Goal: Task Accomplishment & Management: Manage account settings

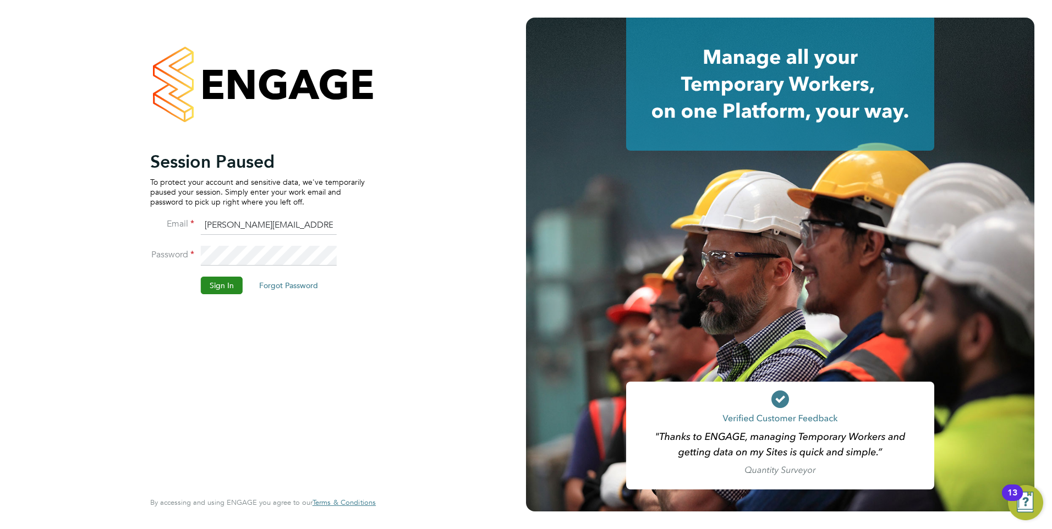
click at [223, 281] on button "Sign In" at bounding box center [222, 286] width 42 height 18
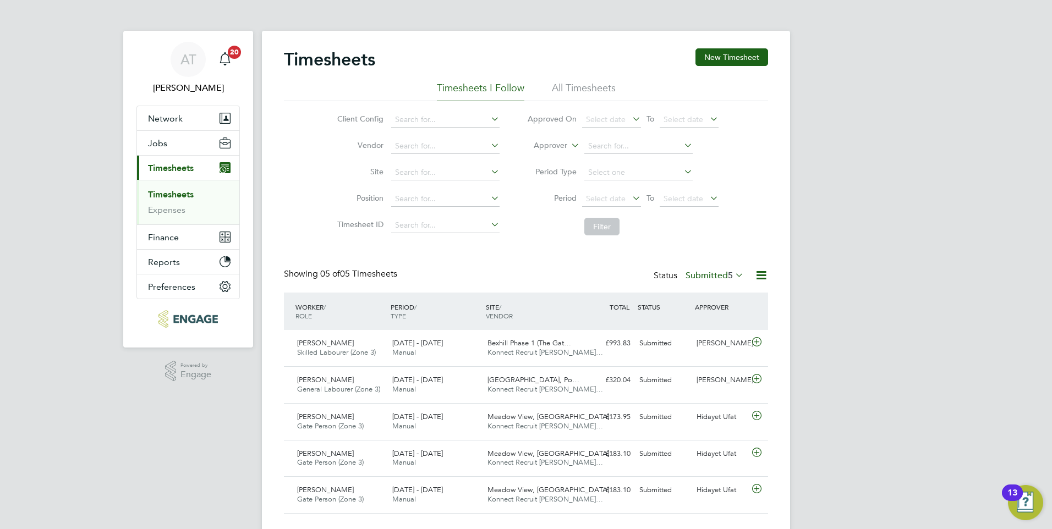
click at [175, 193] on link "Timesheets" at bounding box center [171, 194] width 46 height 10
click at [735, 62] on button "New Timesheet" at bounding box center [731, 57] width 73 height 18
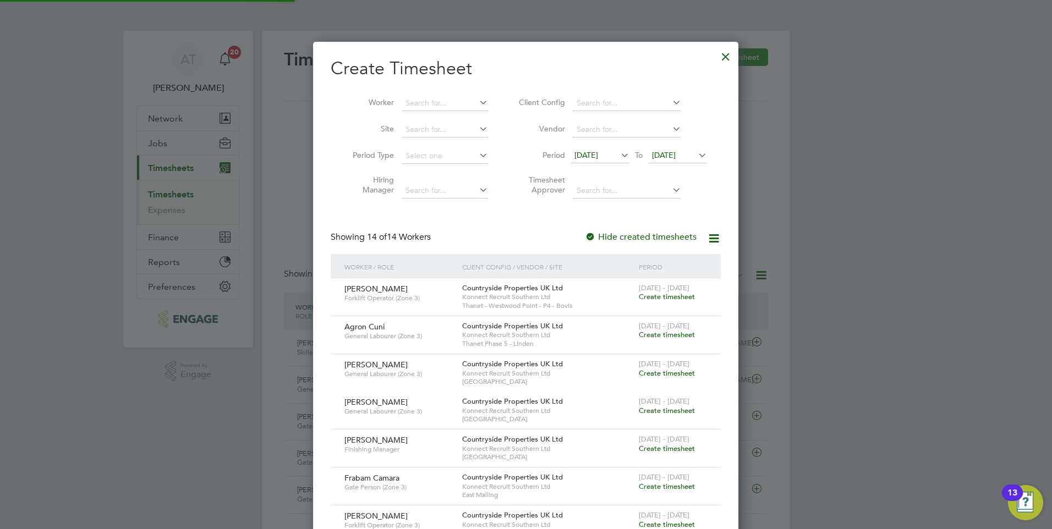
scroll to position [941, 426]
click at [413, 105] on input at bounding box center [445, 103] width 86 height 15
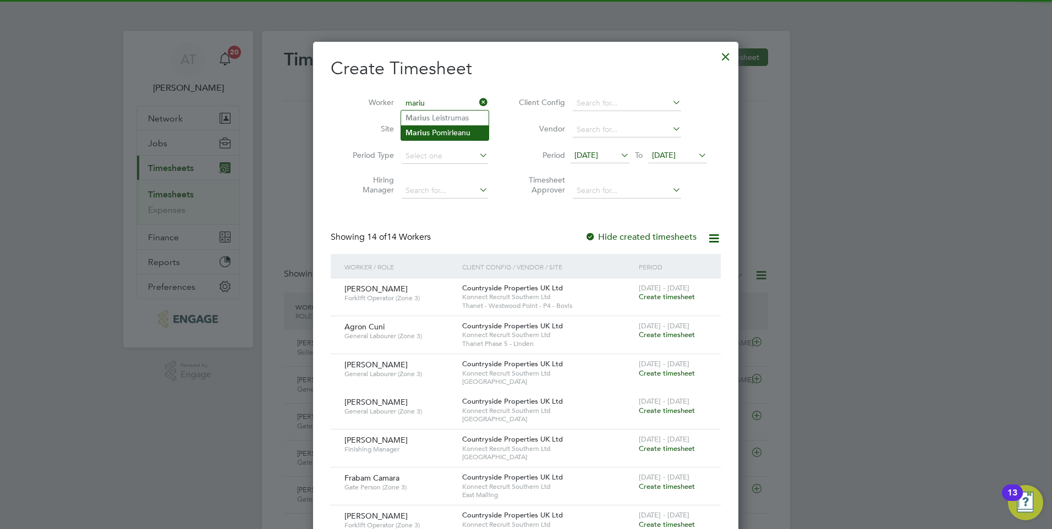
click at [434, 130] on li "Mariu s Pomirleanu" at bounding box center [444, 132] width 87 height 15
type input "Marius Pomirleanu"
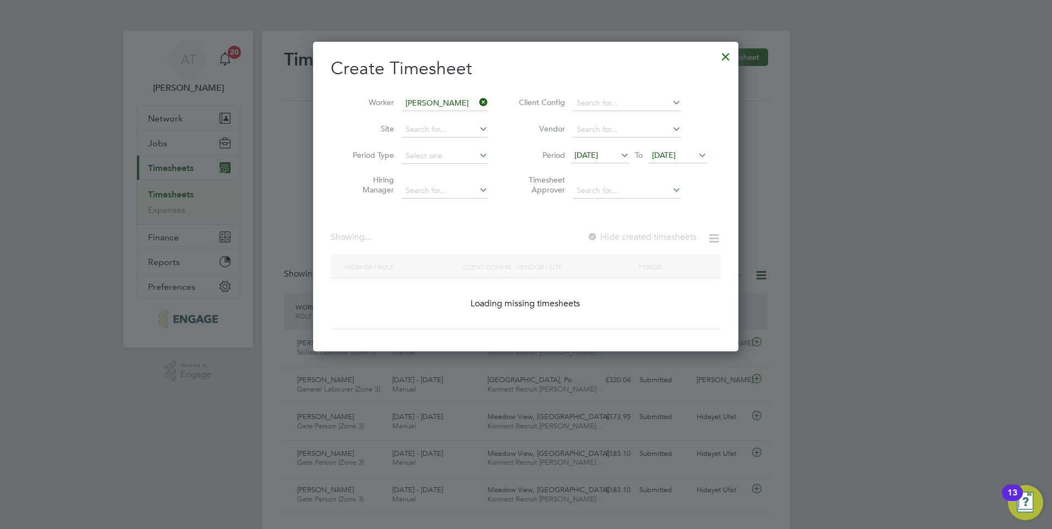
scroll to position [310, 426]
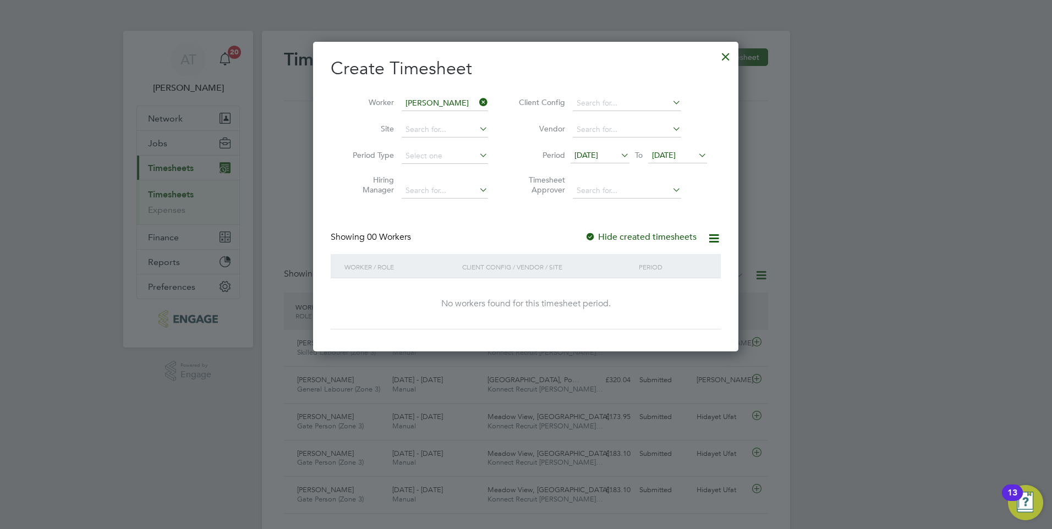
click at [592, 240] on div at bounding box center [590, 237] width 11 height 11
click at [663, 155] on span "04 Aug 2025" at bounding box center [664, 155] width 24 height 10
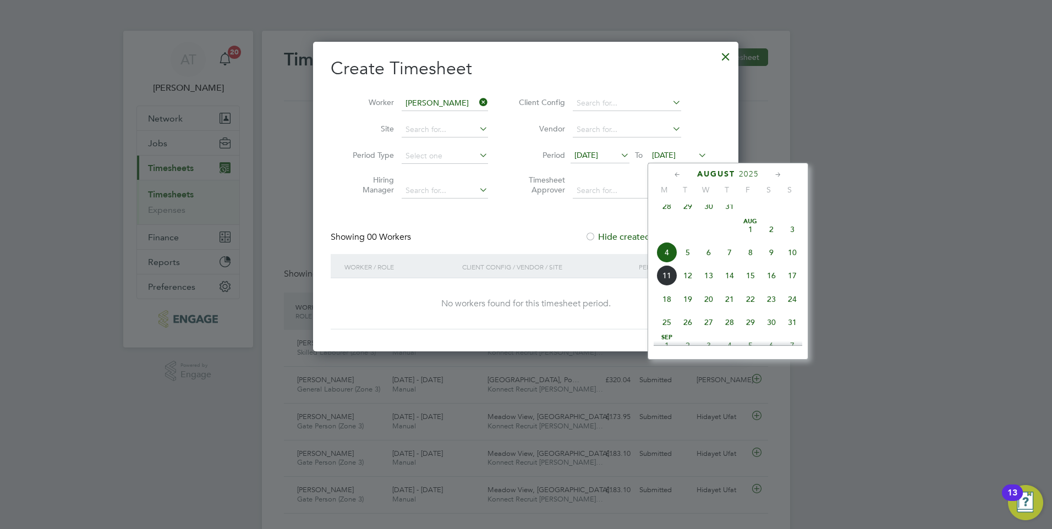
click at [791, 256] on span "10" at bounding box center [792, 252] width 21 height 21
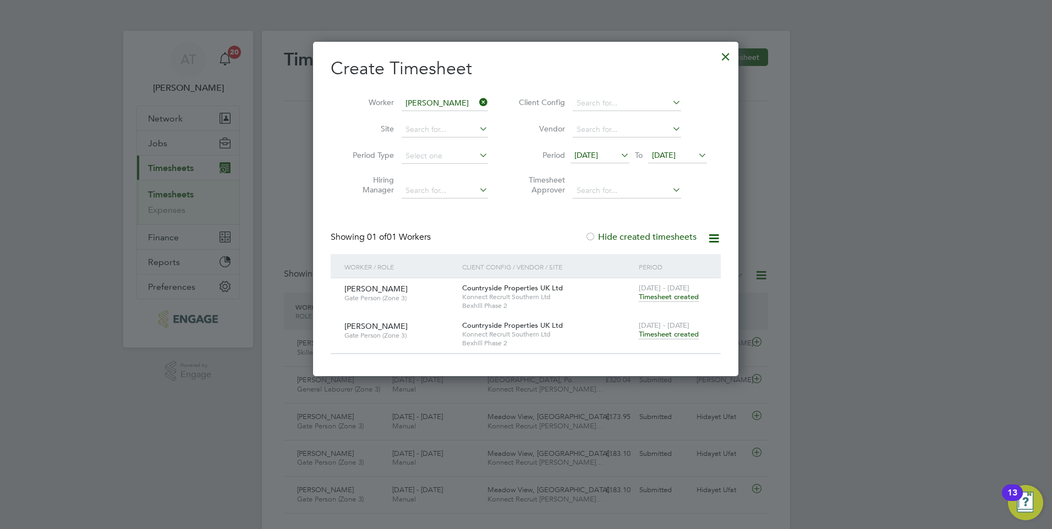
click at [658, 330] on span "Timesheet created" at bounding box center [669, 335] width 60 height 10
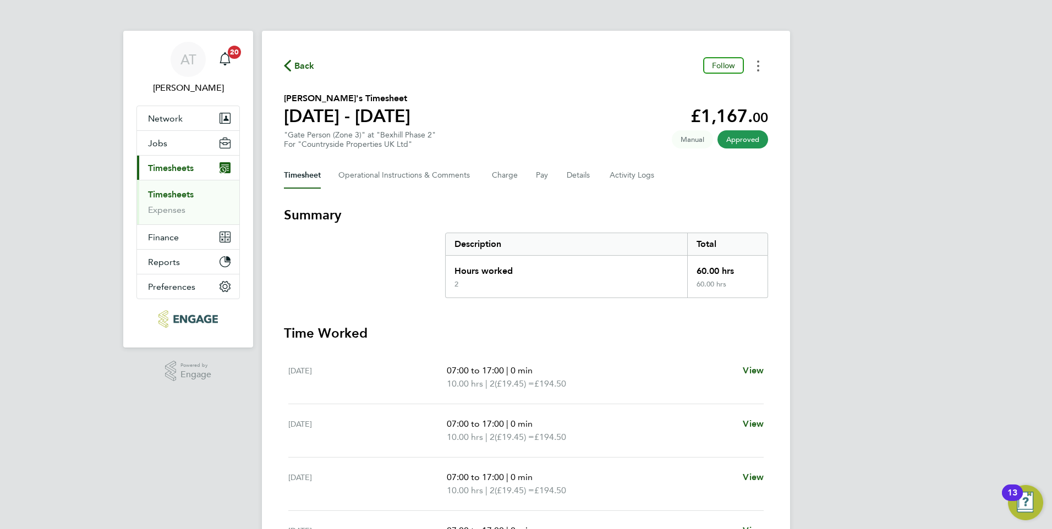
click at [757, 63] on icon "Timesheets Menu" at bounding box center [758, 66] width 2 height 11
click at [731, 89] on link "Download timesheet" at bounding box center [702, 90] width 132 height 22
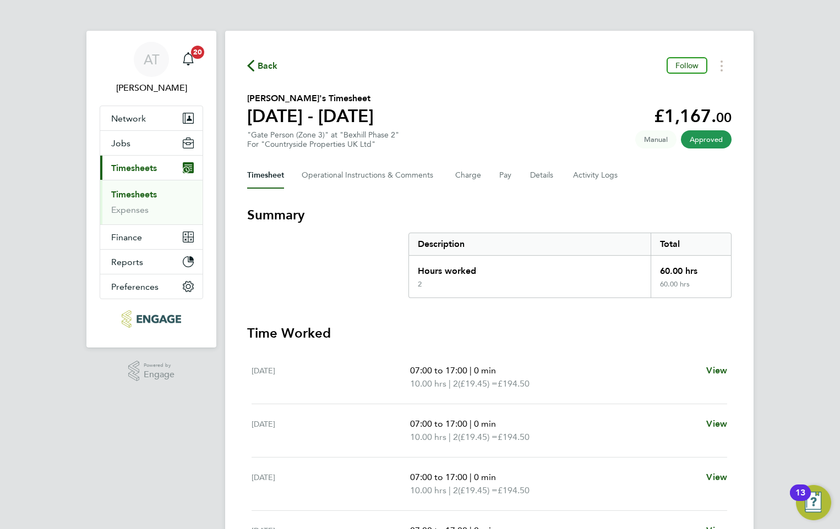
click at [267, 67] on span "Back" at bounding box center [268, 65] width 20 height 13
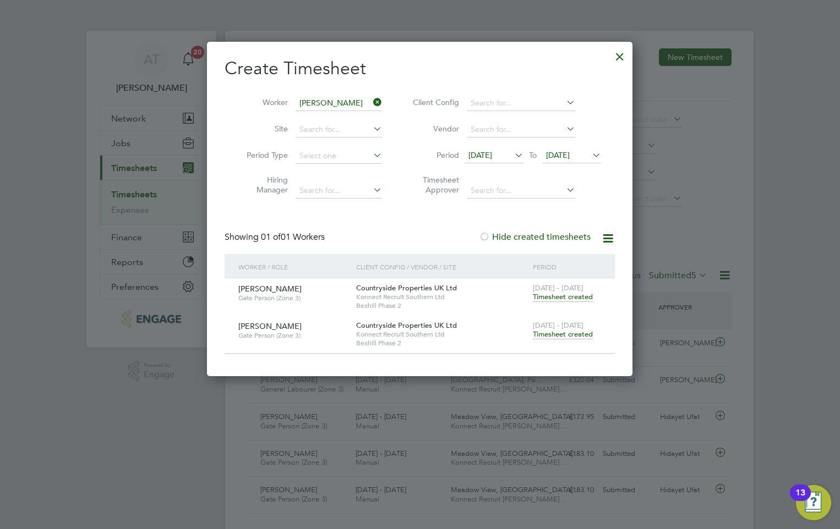
click at [618, 59] on div at bounding box center [620, 54] width 20 height 20
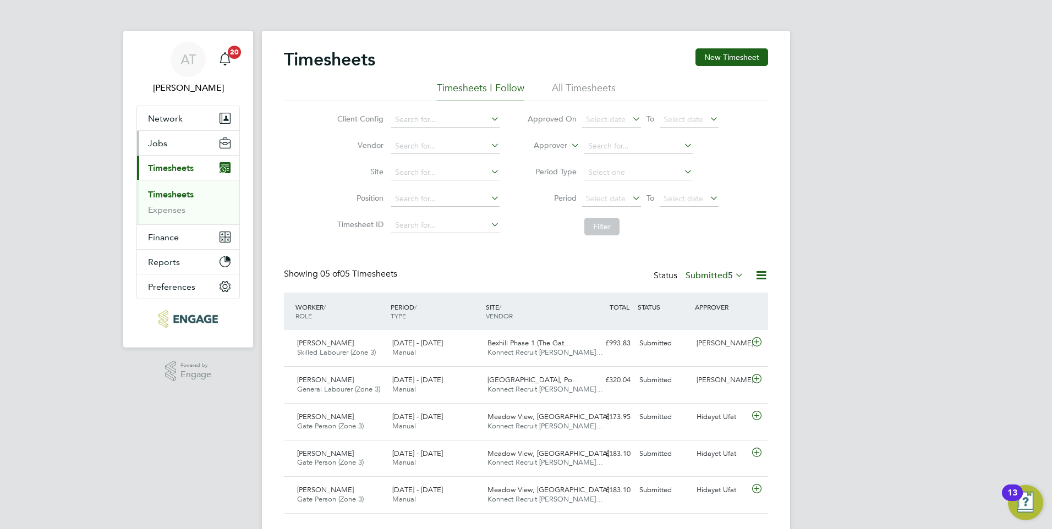
click at [151, 143] on span "Jobs" at bounding box center [157, 143] width 19 height 10
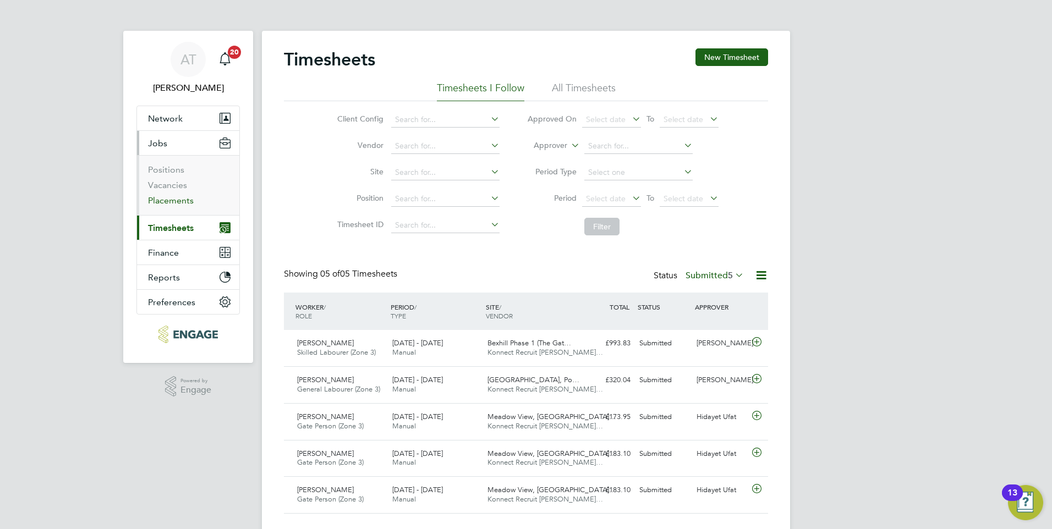
click at [158, 202] on link "Placements" at bounding box center [171, 200] width 46 height 10
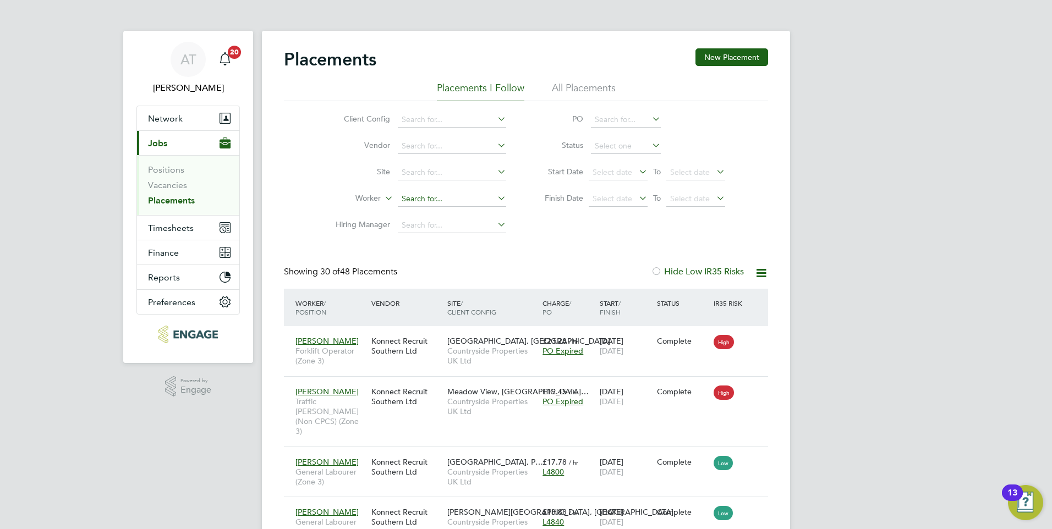
click at [435, 194] on input at bounding box center [452, 198] width 108 height 15
click at [433, 210] on li "Daviso n Muzenda" at bounding box center [451, 213] width 109 height 15
type input "[PERSON_NAME]"
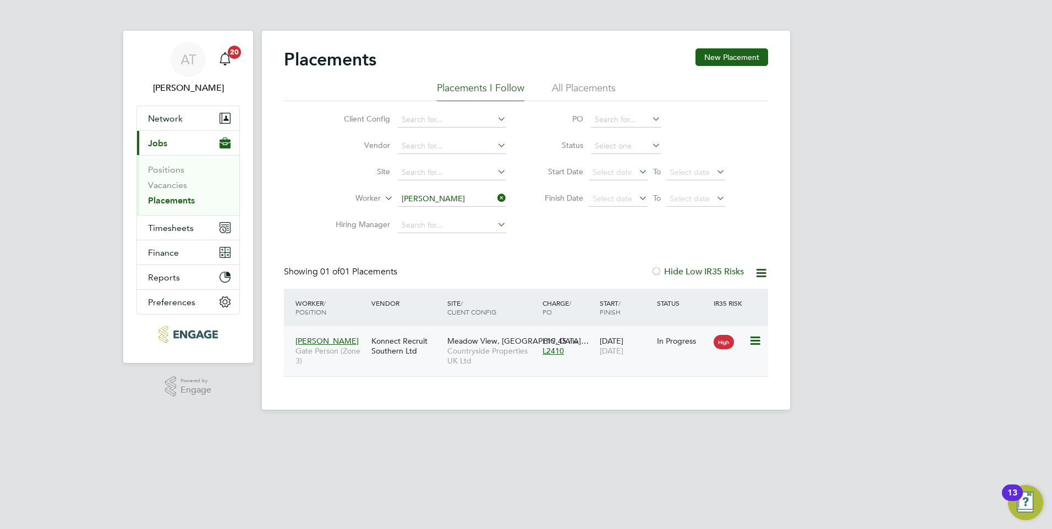
click at [757, 339] on icon at bounding box center [754, 341] width 11 height 13
click at [336, 339] on span "[PERSON_NAME]" at bounding box center [326, 341] width 63 height 10
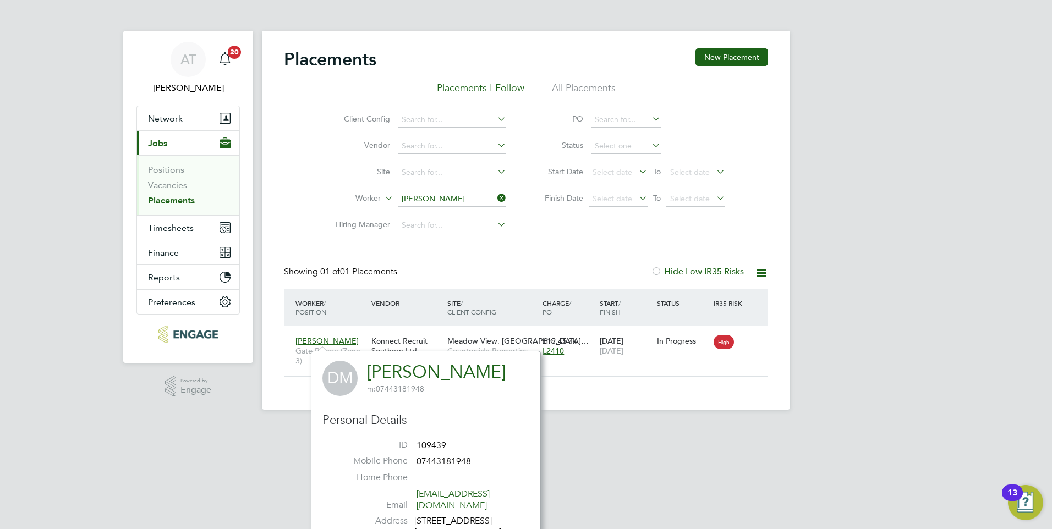
click at [637, 413] on app-footer at bounding box center [526, 419] width 528 height 18
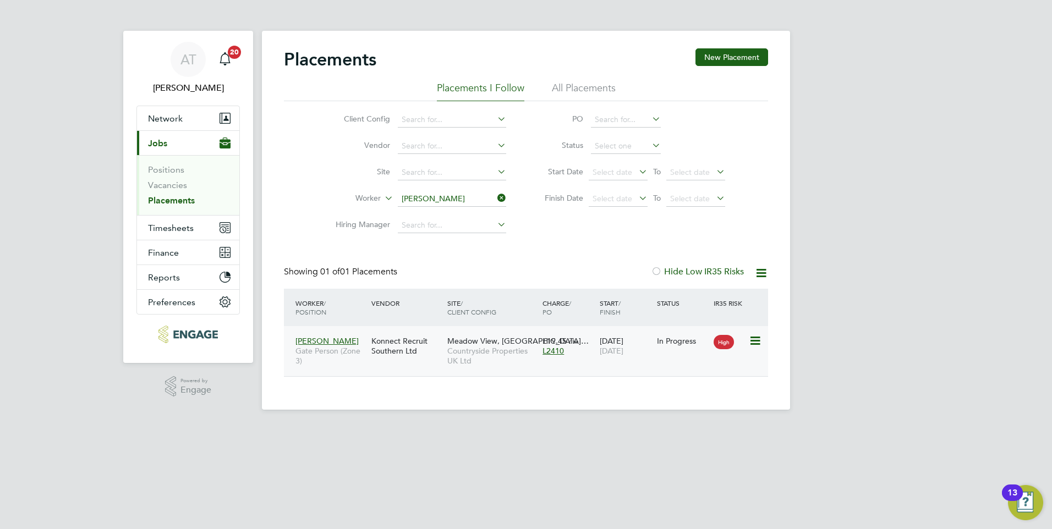
click at [373, 337] on div "Konnect Recruit Southern Ltd" at bounding box center [407, 346] width 76 height 31
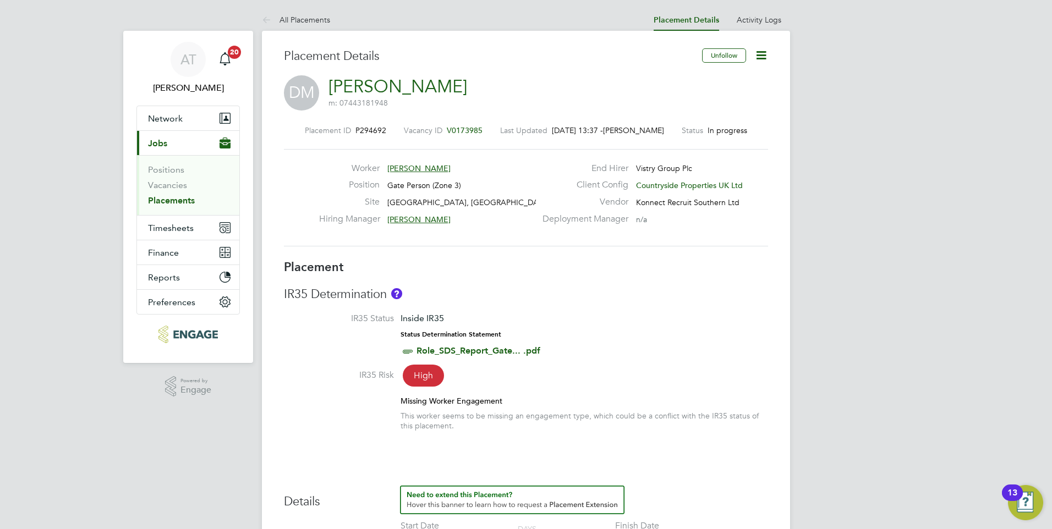
click at [754, 52] on icon at bounding box center [761, 55] width 14 height 14
click at [502, 93] on div "[PERSON_NAME] m: 07443181948" at bounding box center [526, 93] width 484 height 37
